Goal: Information Seeking & Learning: Learn about a topic

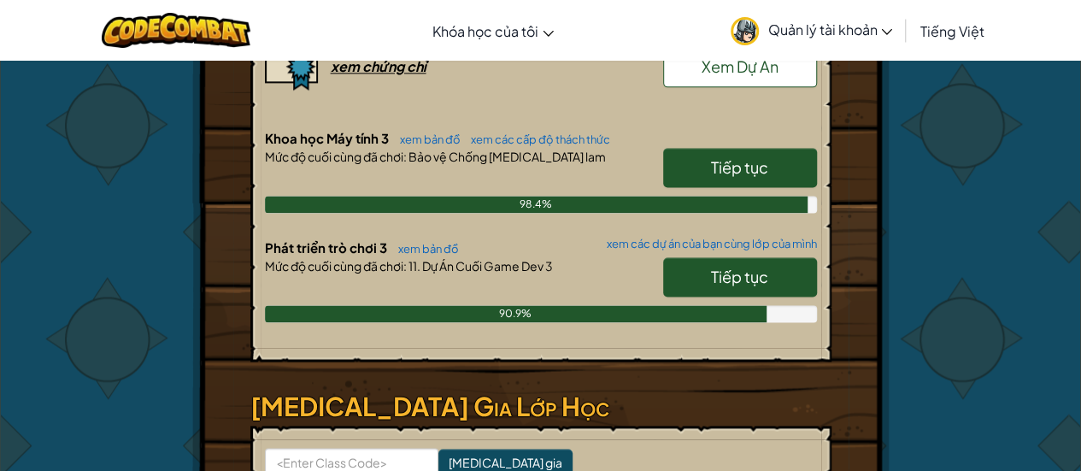
scroll to position [1025, 0]
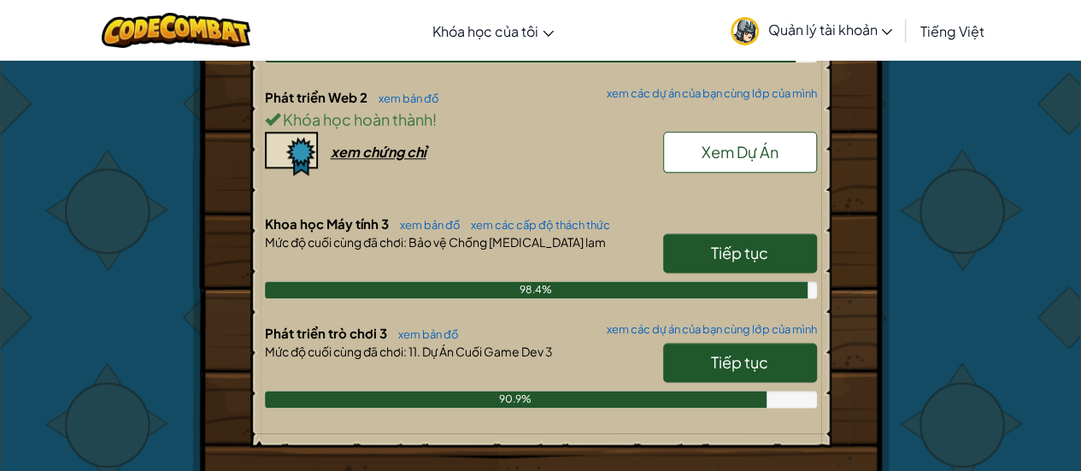
click at [707, 343] on link "Tiếp tục" at bounding box center [740, 362] width 154 height 39
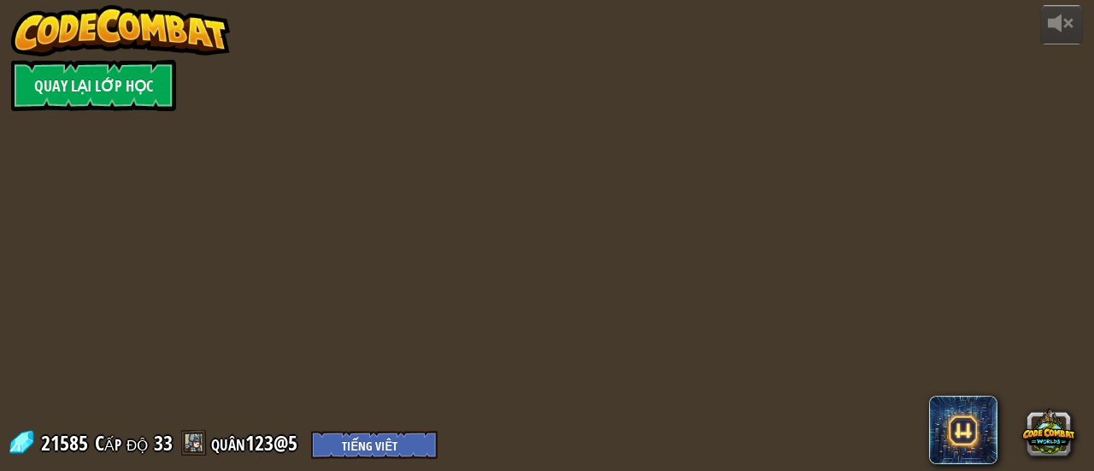
select select "vi"
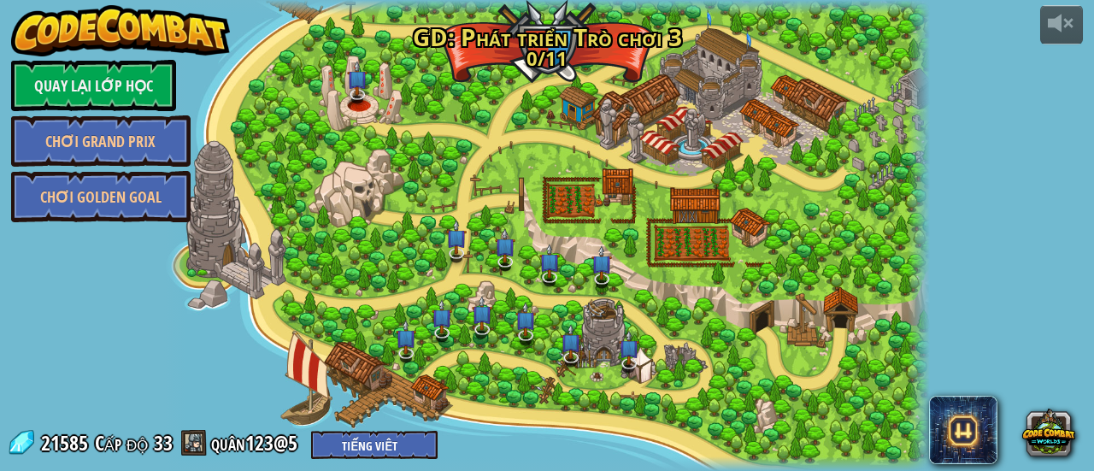
select select "vi"
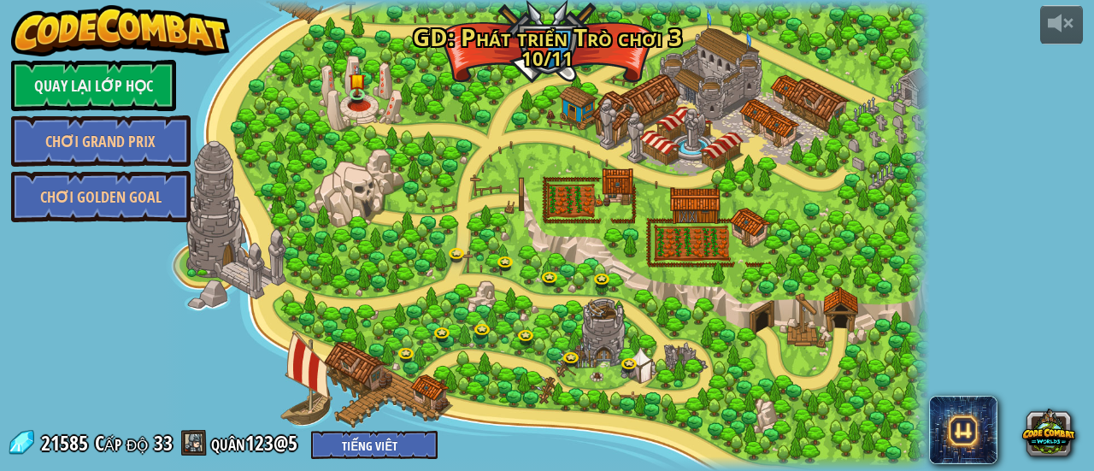
select select "vi"
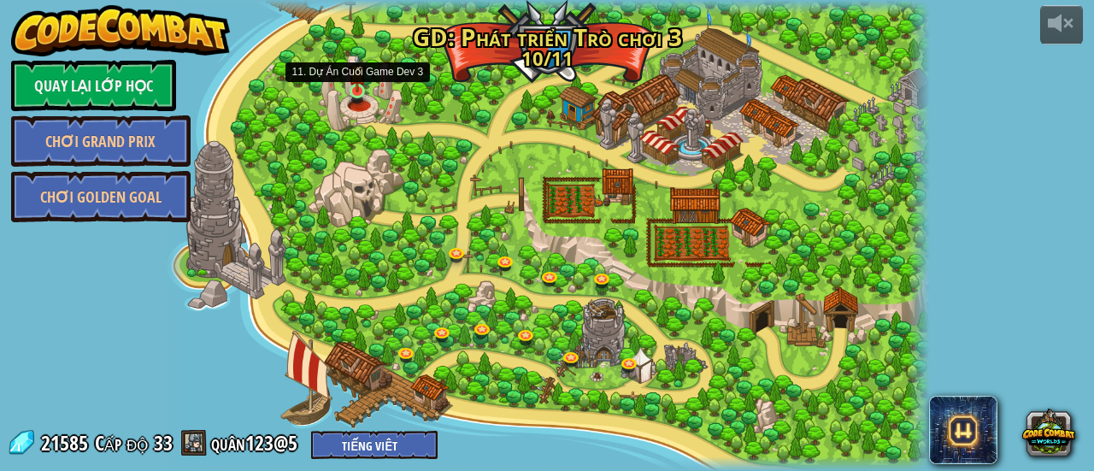
click at [352, 85] on img at bounding box center [357, 73] width 17 height 40
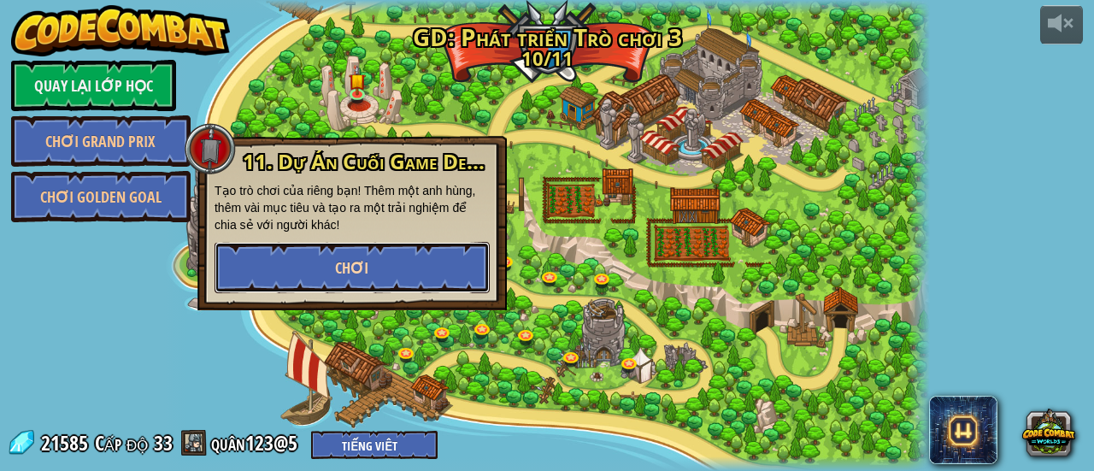
click at [337, 266] on span "Chơi" at bounding box center [351, 267] width 33 height 21
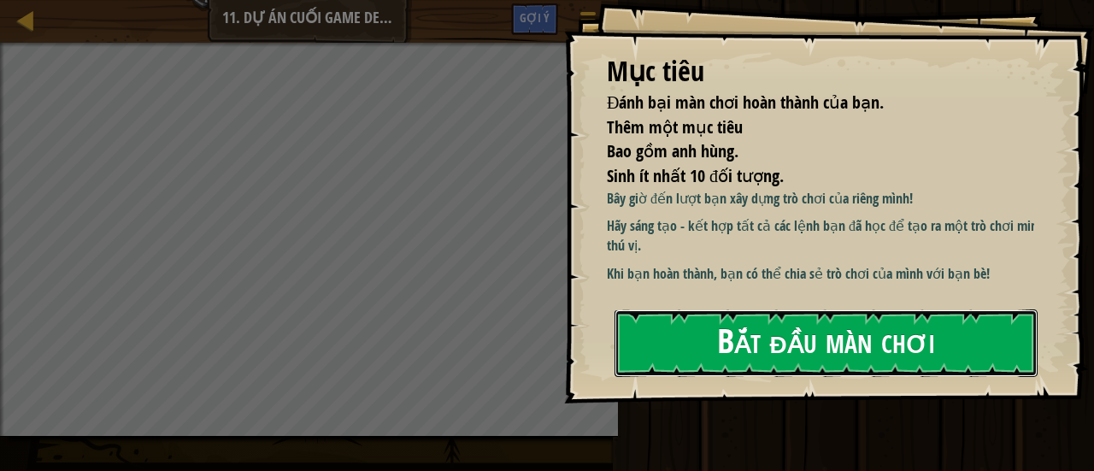
click at [912, 367] on button "Bắt đầu màn chơi" at bounding box center [825, 342] width 423 height 67
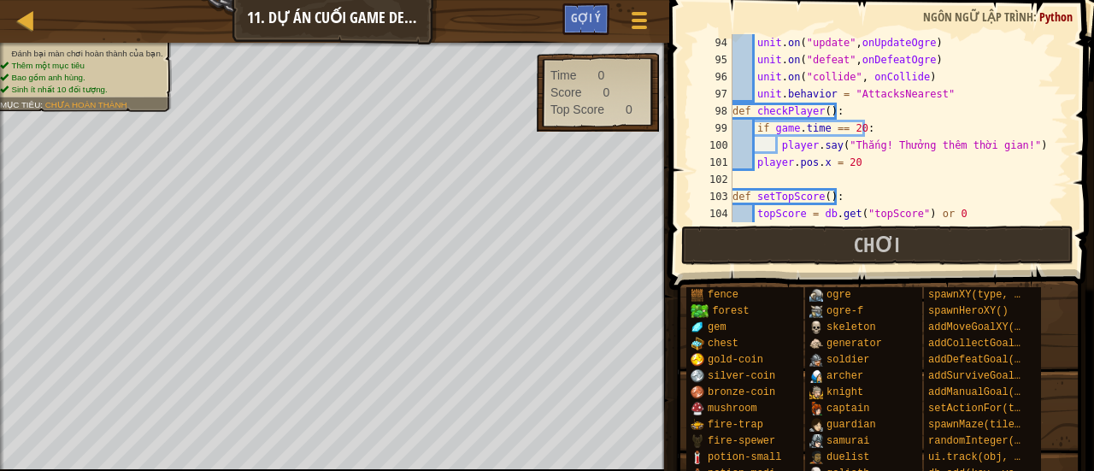
scroll to position [1589, 0]
drag, startPoint x: 754, startPoint y: 278, endPoint x: 771, endPoint y: 207, distance: 72.9
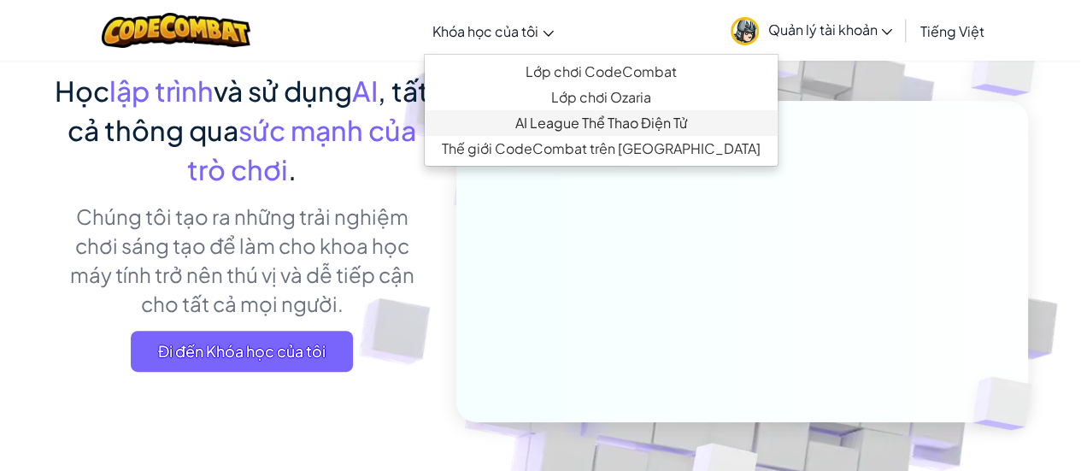
scroll to position [256, 0]
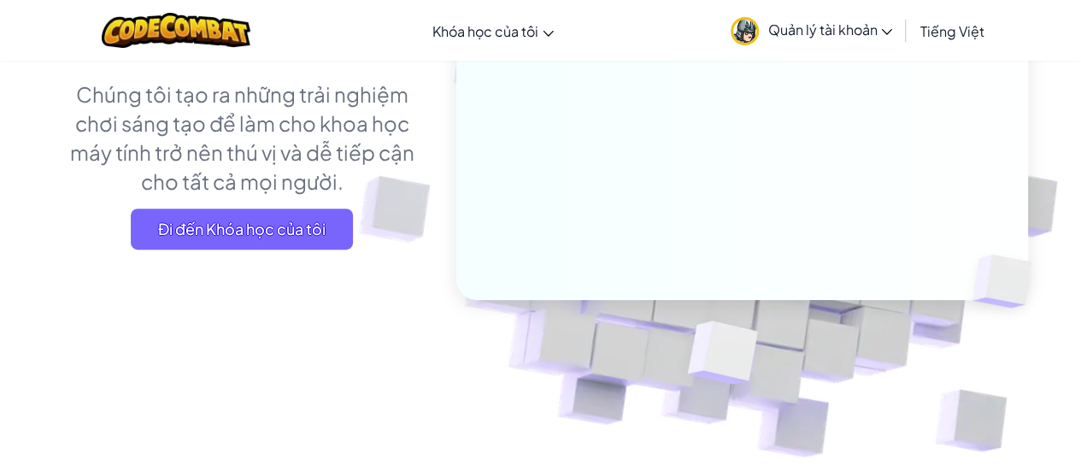
click at [248, 212] on span "Đi đến Khóa học của tôi" at bounding box center [242, 228] width 222 height 41
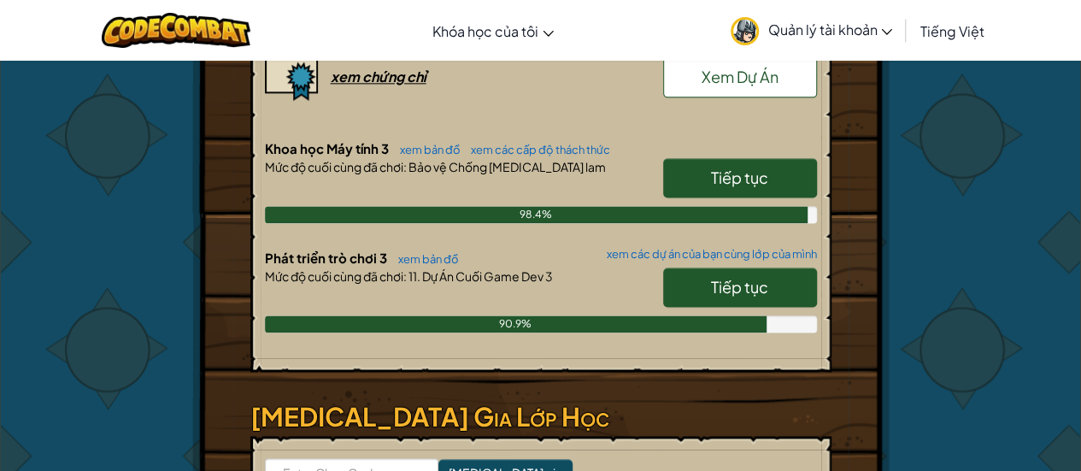
scroll to position [1196, 0]
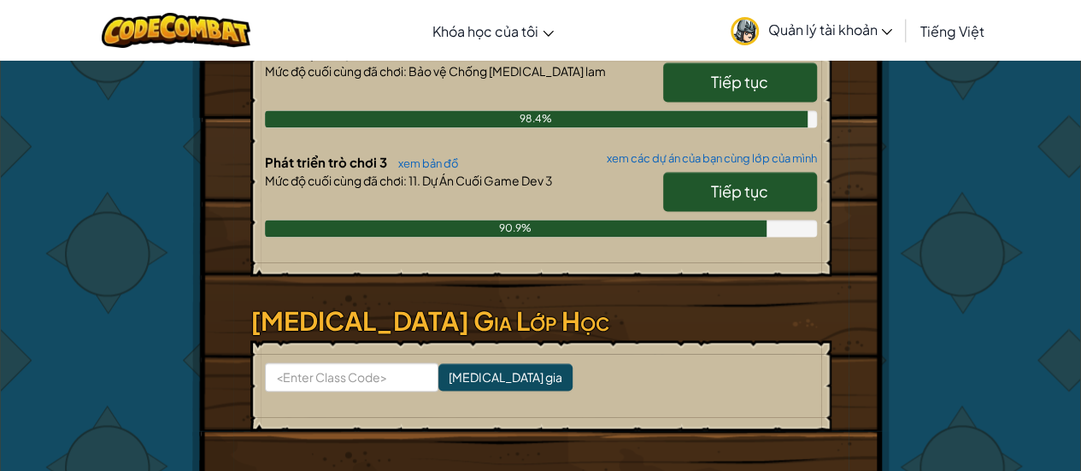
click at [682, 172] on link "Tiếp tục" at bounding box center [740, 191] width 154 height 39
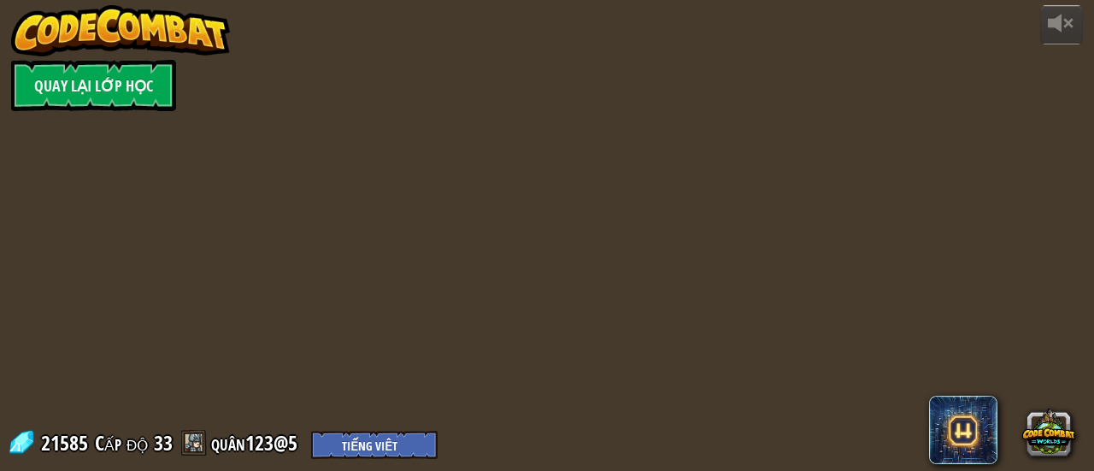
select select "vi"
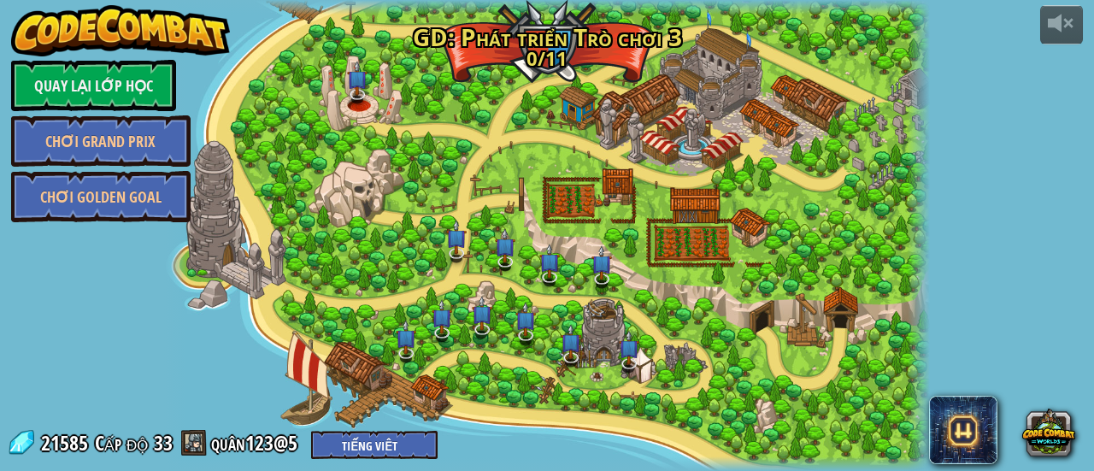
select select "vi"
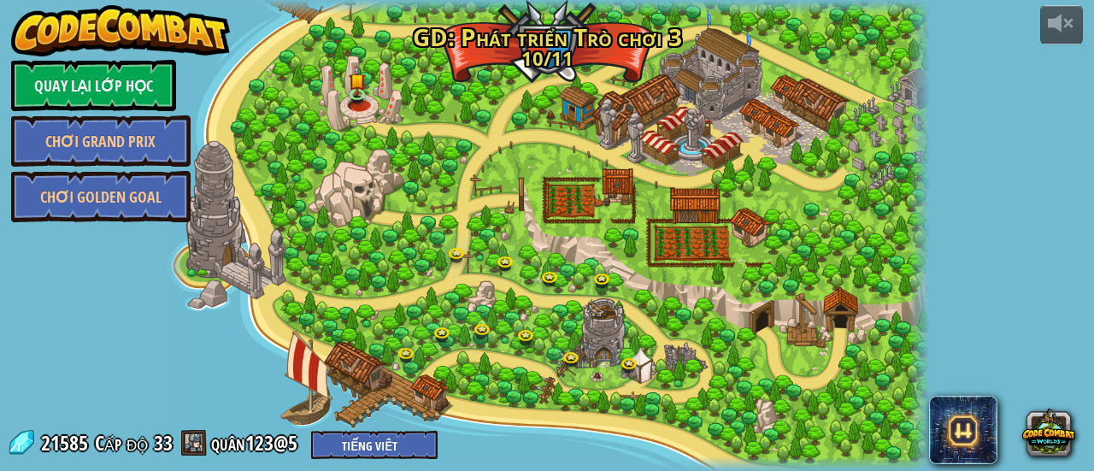
select select "vi"
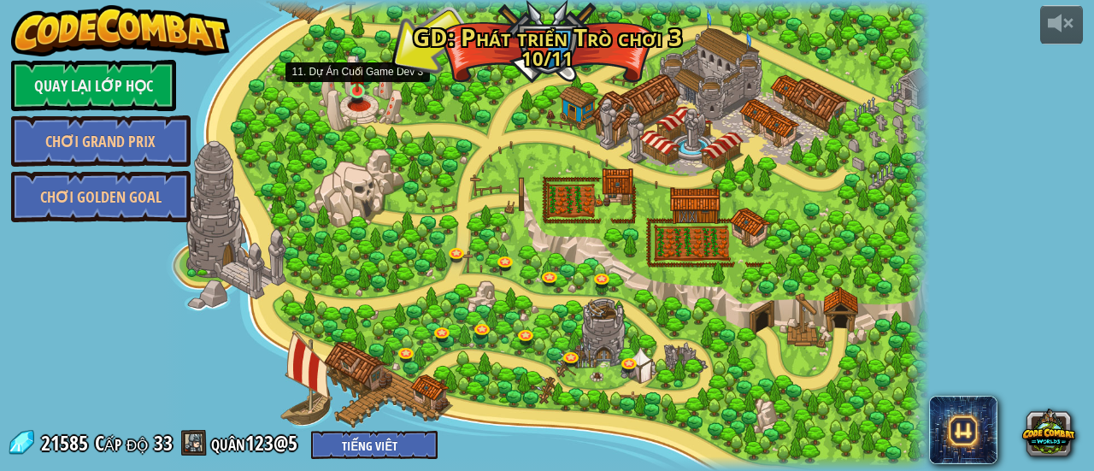
click at [364, 85] on img at bounding box center [357, 73] width 17 height 40
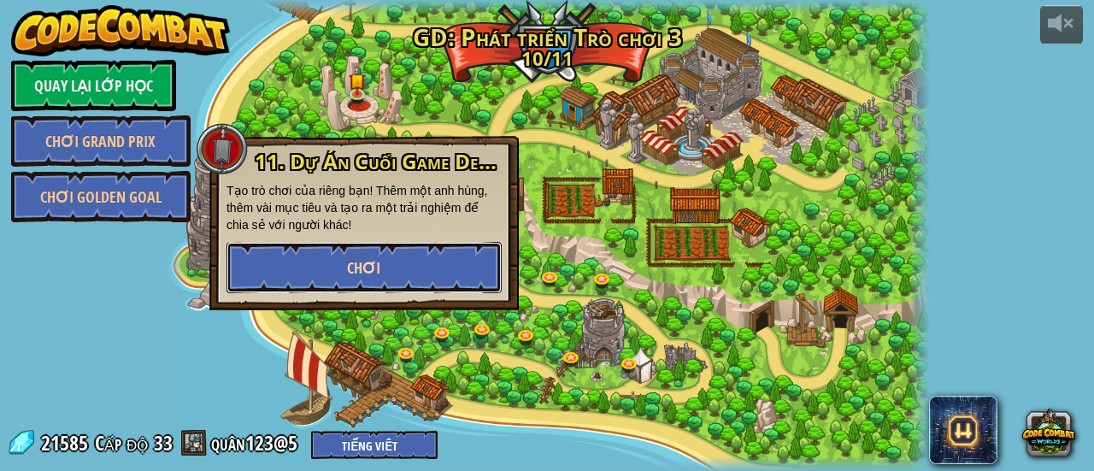
click at [388, 267] on button "Chơi" at bounding box center [363, 267] width 275 height 51
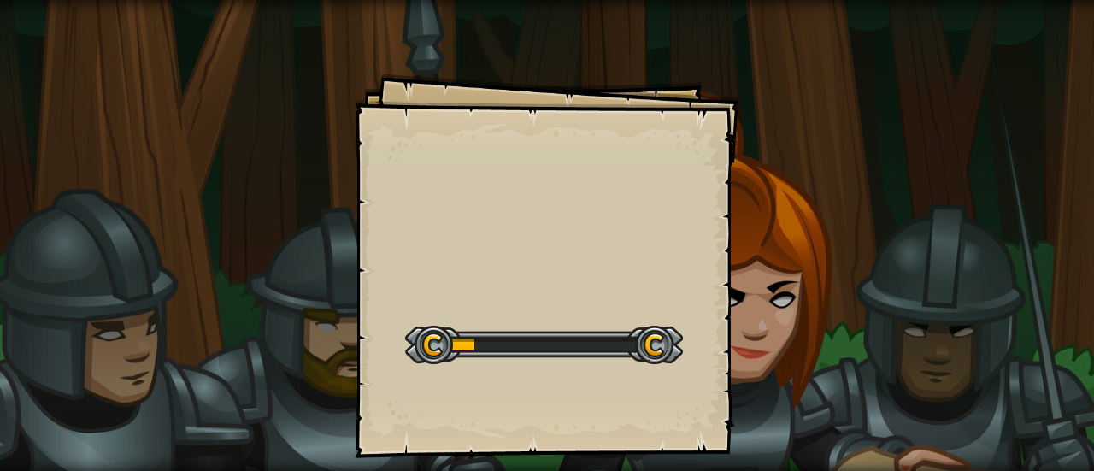
drag, startPoint x: 589, startPoint y: 279, endPoint x: 812, endPoint y: 172, distance: 246.8
click at [180, 377] on div "Goals Start Level Không kết nối được với server Bạn cần mua gói dịch vụ để được…" at bounding box center [547, 235] width 1094 height 471
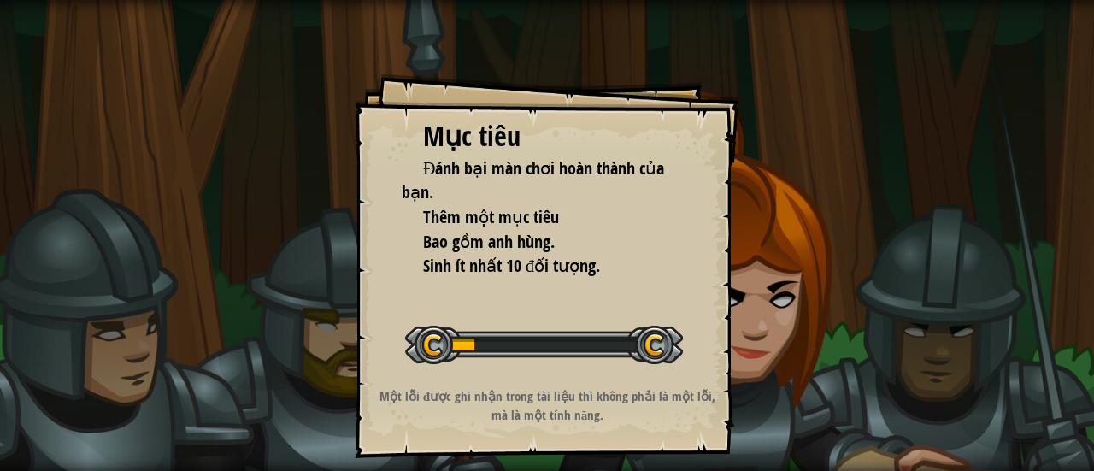
drag, startPoint x: 786, startPoint y: 233, endPoint x: 774, endPoint y: 214, distance: 22.3
click at [774, 214] on div "Mục tiêu Đánh bại màn chơi hoàn thành của bạn. Thêm một mục tiêu Bao gồm anh hù…" at bounding box center [547, 235] width 1094 height 471
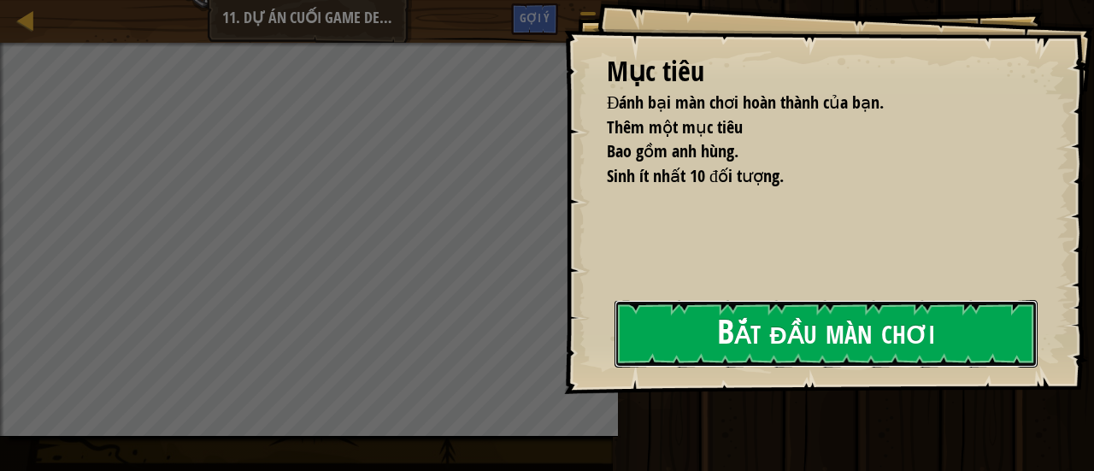
click at [718, 347] on button "Bắt đầu màn chơi" at bounding box center [825, 333] width 423 height 67
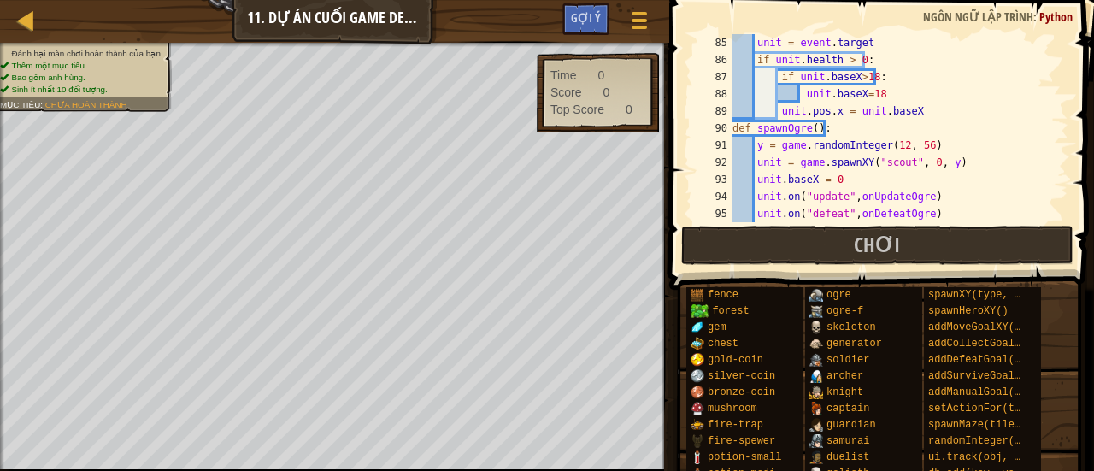
scroll to position [1435, 0]
